Goal: Information Seeking & Learning: Find specific fact

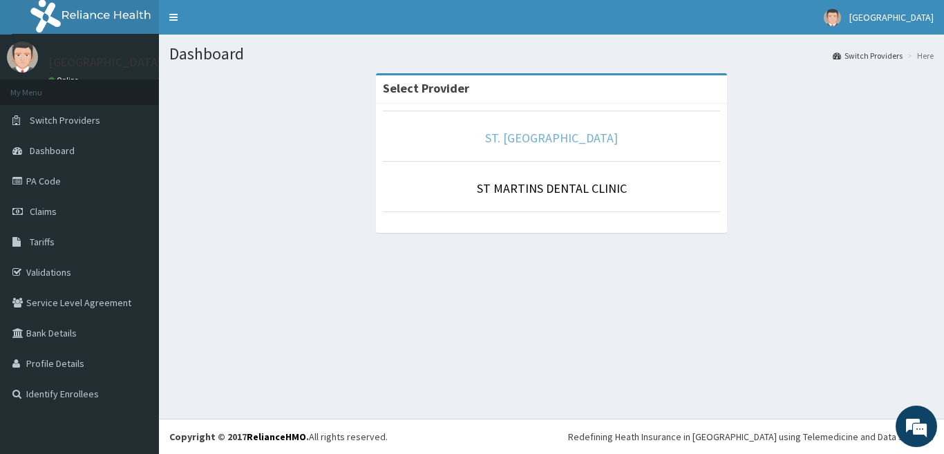
click at [541, 139] on link "ST. [GEOGRAPHIC_DATA]" at bounding box center [551, 138] width 133 height 16
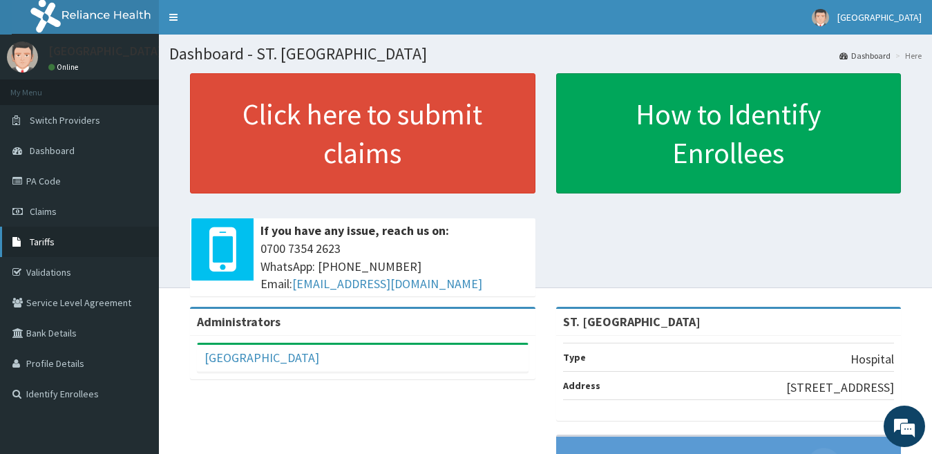
click at [59, 244] on link "Tariffs" at bounding box center [79, 242] width 159 height 30
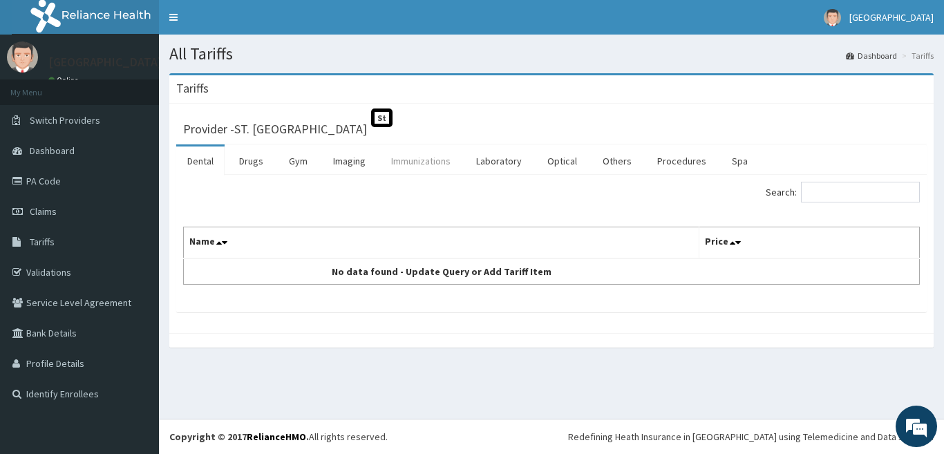
click at [418, 165] on link "Immunizations" at bounding box center [421, 160] width 82 height 29
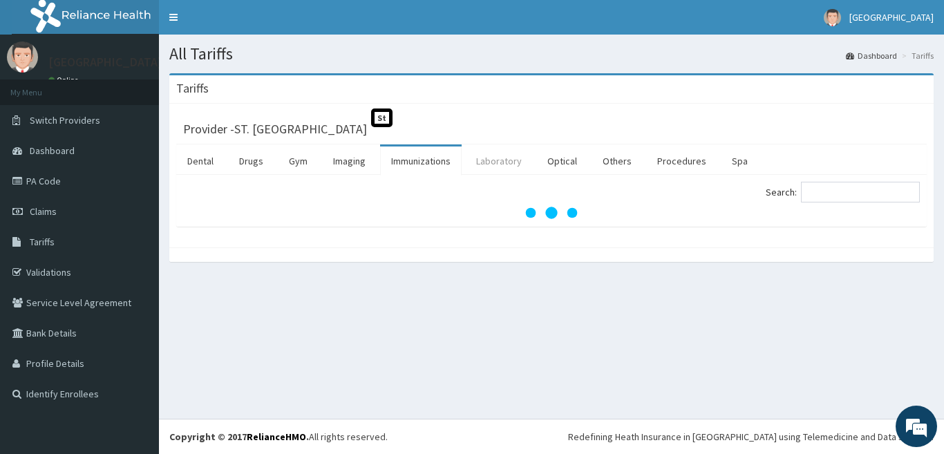
click at [500, 165] on link "Laboratory" at bounding box center [499, 160] width 68 height 29
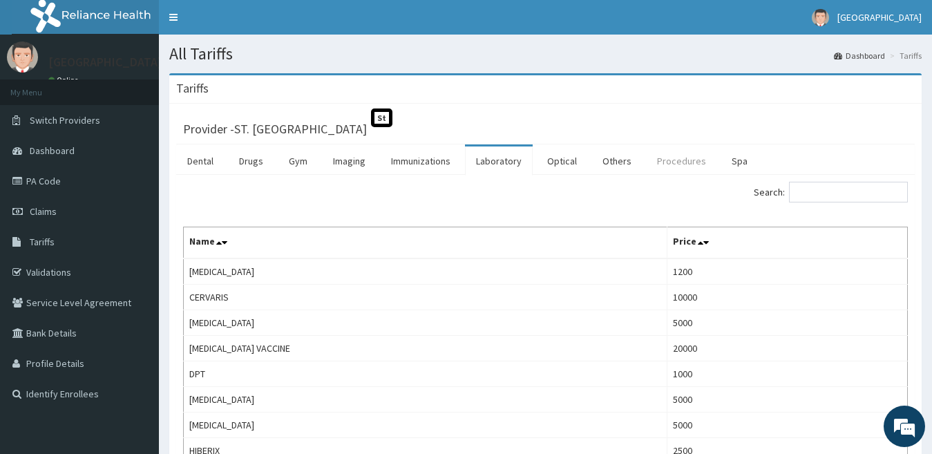
click at [681, 167] on link "Procedures" at bounding box center [681, 160] width 71 height 29
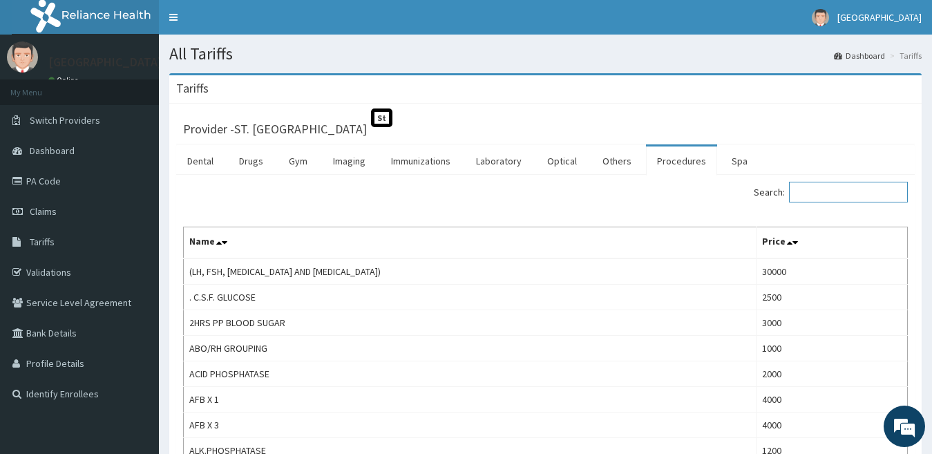
click at [829, 196] on input "Search:" at bounding box center [848, 192] width 119 height 21
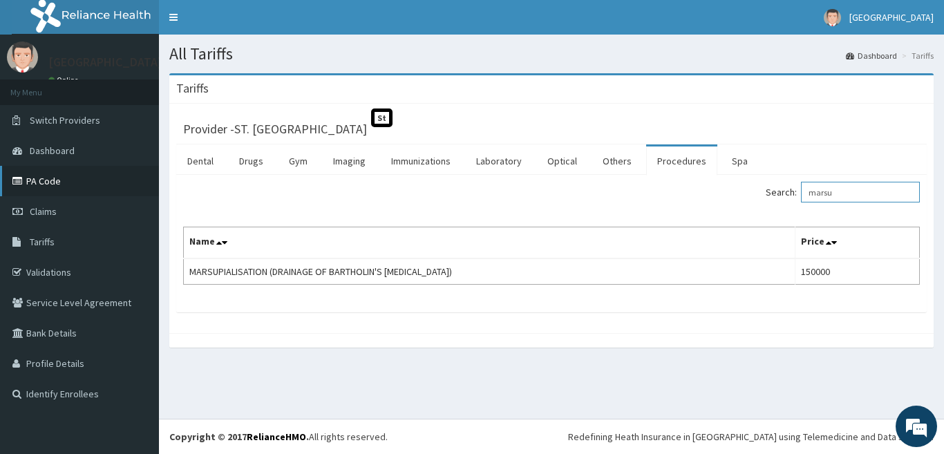
type input "marsu"
click at [36, 180] on link "PA Code" at bounding box center [79, 181] width 159 height 30
